Goal: Find specific page/section

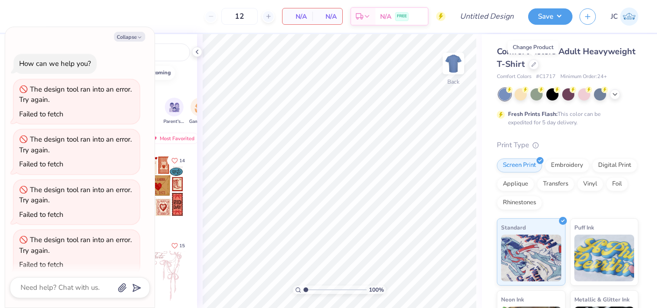
scroll to position [257, 0]
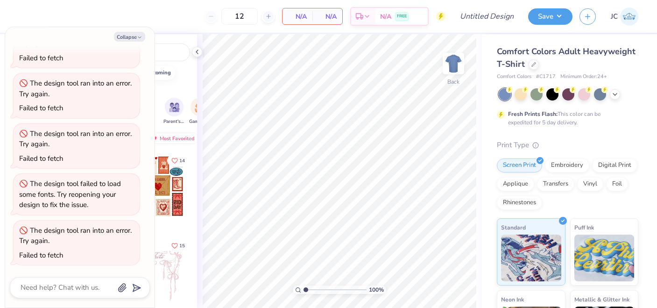
click at [543, 71] on div "Comfort Colors Adult Heavyweight T-Shirt Comfort Colors # C1717 Minimum Order: …" at bounding box center [567, 62] width 141 height 35
click at [537, 67] on div at bounding box center [534, 63] width 10 height 10
type textarea "x"
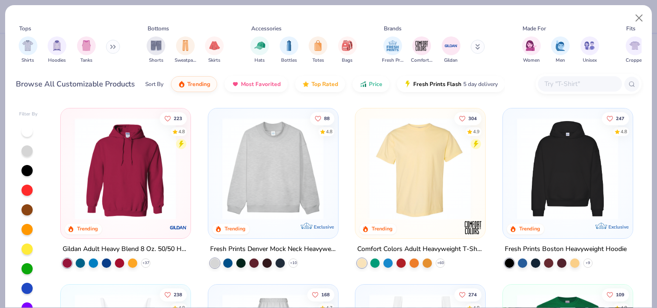
click at [547, 86] on input "text" at bounding box center [580, 83] width 72 height 11
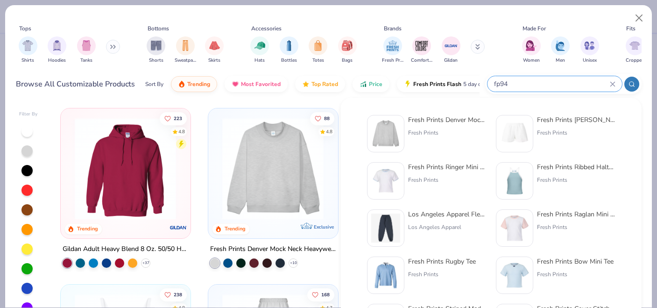
type input "fp94"
click at [444, 120] on div "Fresh Prints Denver Mock Neck Heavyweight Sweatshirt" at bounding box center [447, 120] width 78 height 10
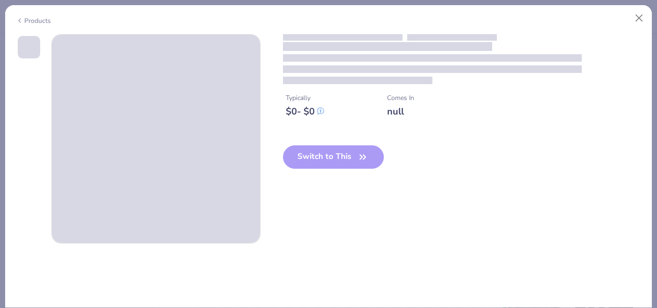
type textarea "x"
